Goal: Transaction & Acquisition: Obtain resource

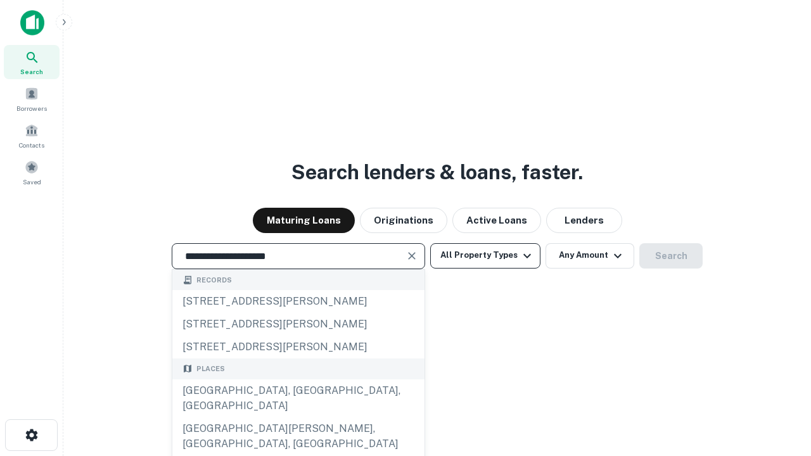
click at [298, 418] on div "[GEOGRAPHIC_DATA], [GEOGRAPHIC_DATA], [GEOGRAPHIC_DATA]" at bounding box center [298, 399] width 252 height 38
click at [485, 255] on button "All Property Types" at bounding box center [485, 255] width 110 height 25
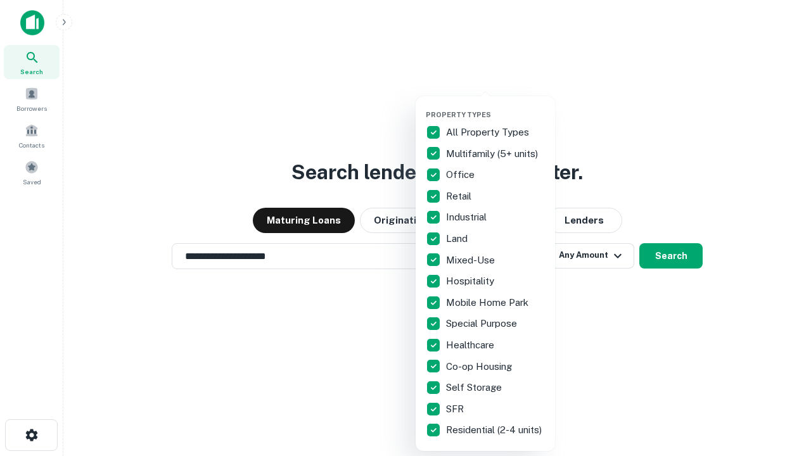
type input "**********"
click at [496, 106] on button "button" at bounding box center [495, 106] width 139 height 1
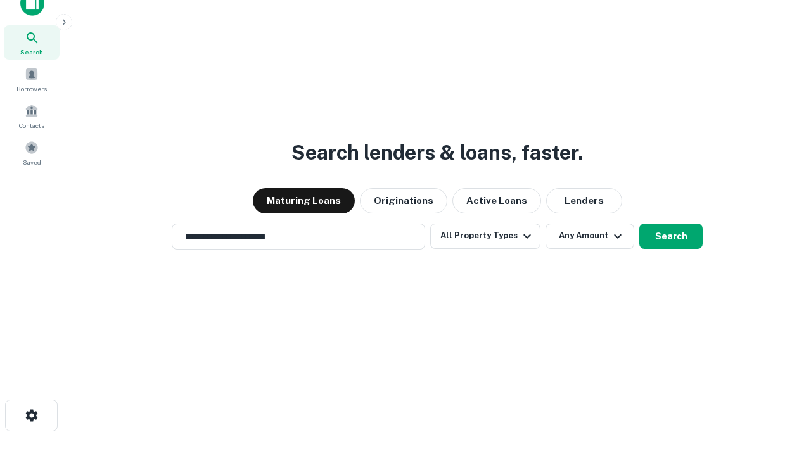
scroll to position [8, 153]
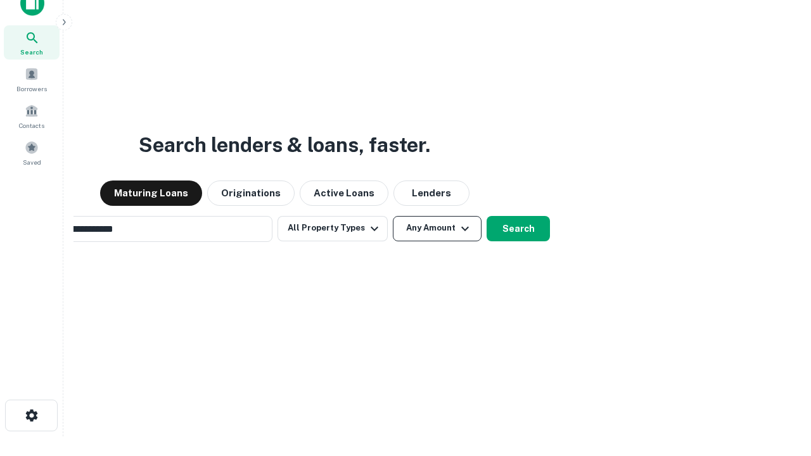
click at [393, 216] on button "Any Amount" at bounding box center [437, 228] width 89 height 25
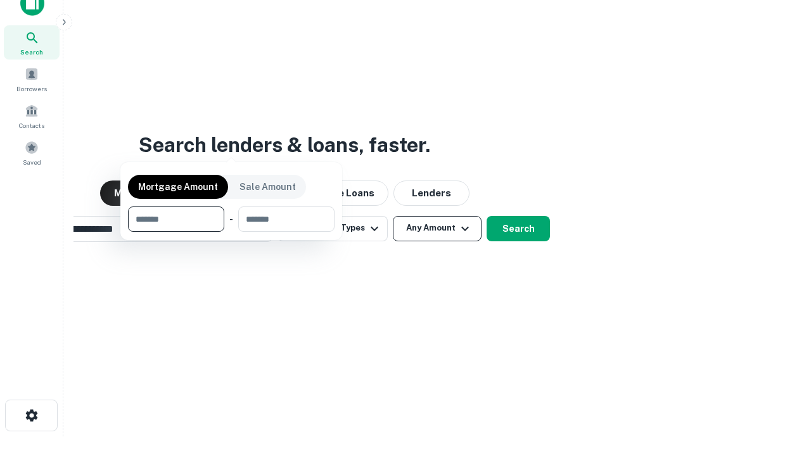
scroll to position [20, 0]
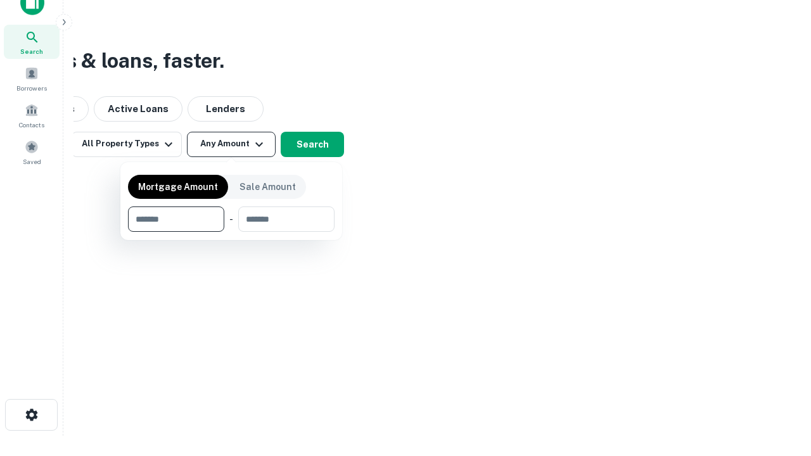
type input "*******"
click at [231, 232] on button "button" at bounding box center [231, 232] width 207 height 1
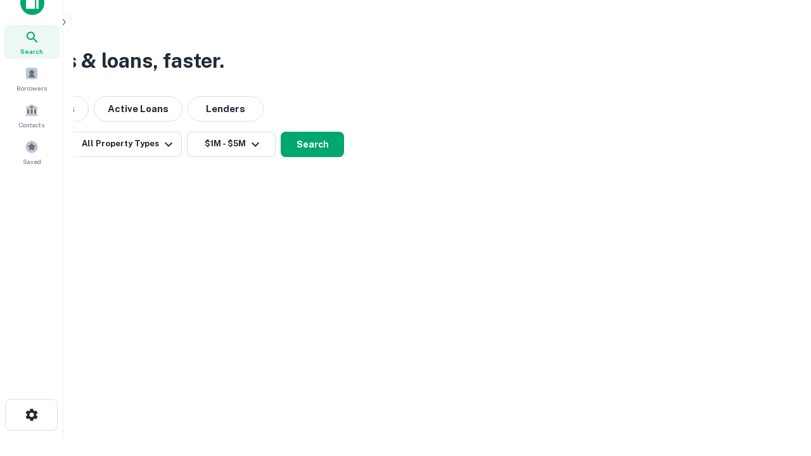
scroll to position [8, 234]
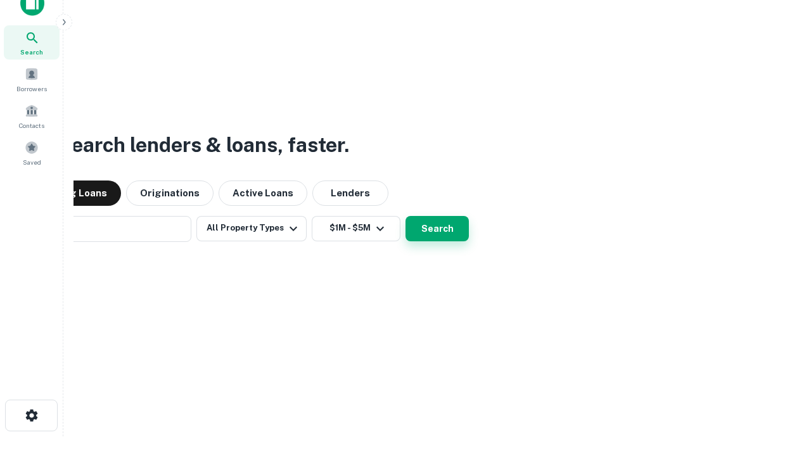
click at [406, 216] on button "Search" at bounding box center [437, 228] width 63 height 25
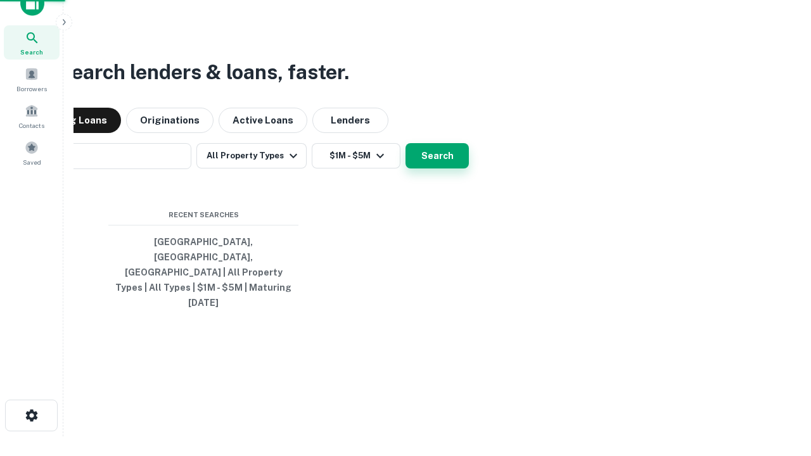
scroll to position [34, 359]
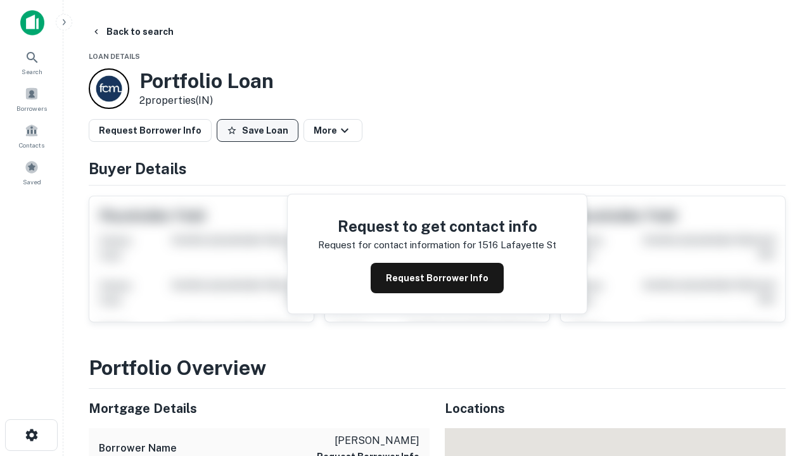
click at [257, 131] on button "Save Loan" at bounding box center [258, 130] width 82 height 23
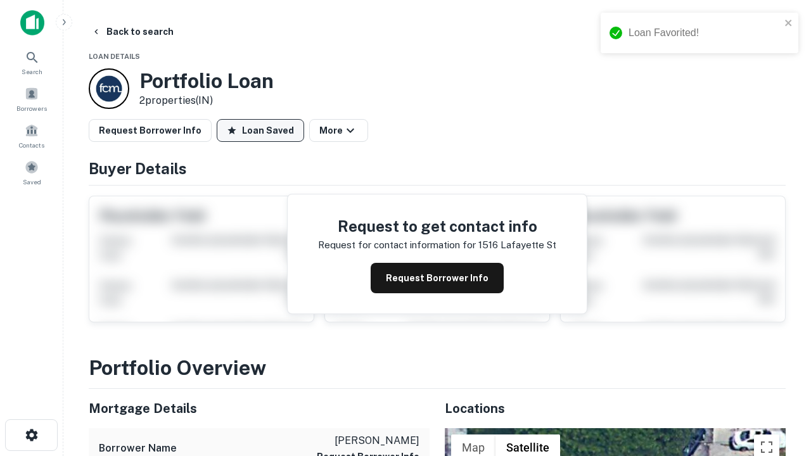
click at [260, 131] on button "Loan Saved" at bounding box center [260, 130] width 87 height 23
click at [31, 435] on icon "button" at bounding box center [31, 435] width 15 height 15
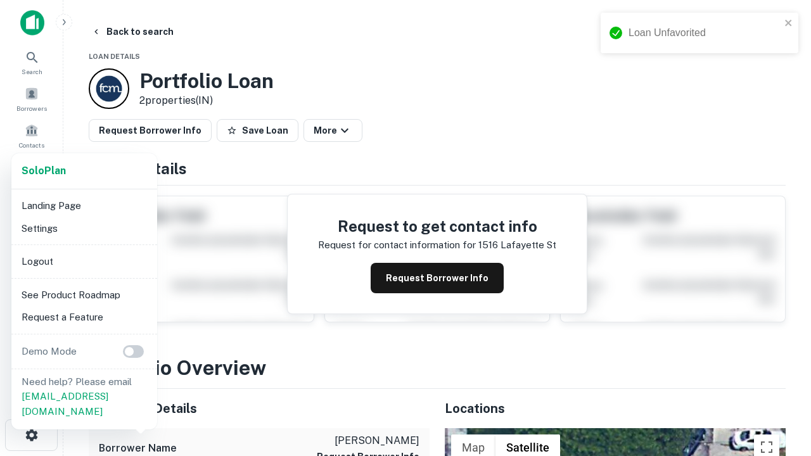
click at [84, 261] on li "Logout" at bounding box center [84, 261] width 136 height 23
